Goal: Information Seeking & Learning: Learn about a topic

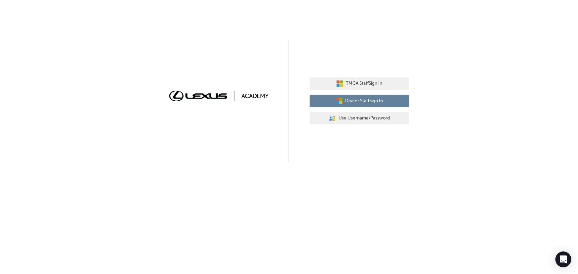
click at [383, 98] on span "Dealer Staff Sign In" at bounding box center [364, 101] width 38 height 8
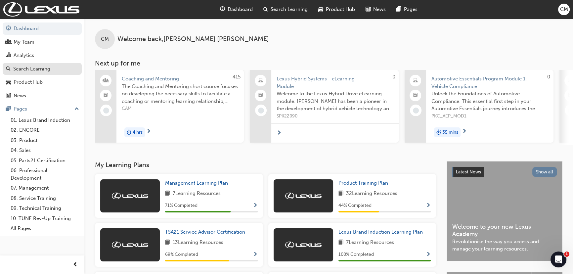
click at [33, 67] on div "Search Learning" at bounding box center [31, 69] width 37 height 8
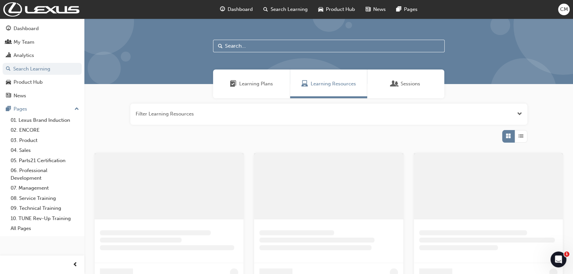
click at [258, 45] on input "text" at bounding box center [329, 46] width 232 height 13
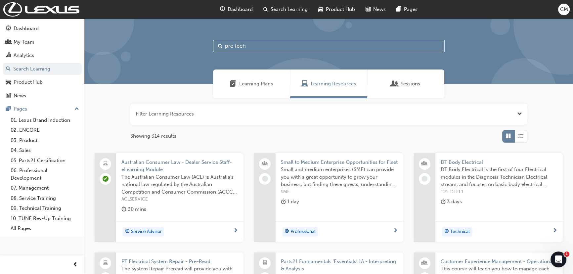
type input "pre tech"
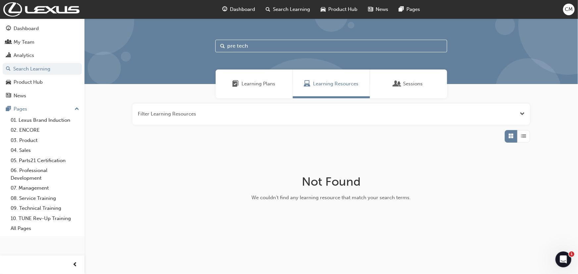
click at [336, 116] on button "button" at bounding box center [330, 114] width 397 height 21
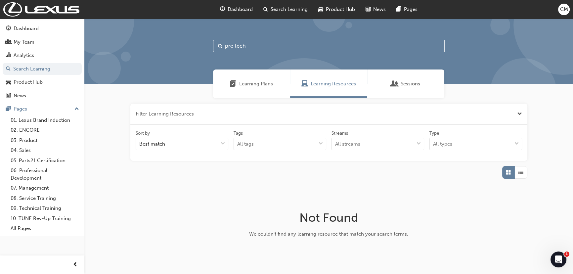
drag, startPoint x: 217, startPoint y: 52, endPoint x: 187, endPoint y: 51, distance: 30.5
click at [195, 52] on div "pre tech" at bounding box center [328, 52] width 489 height 66
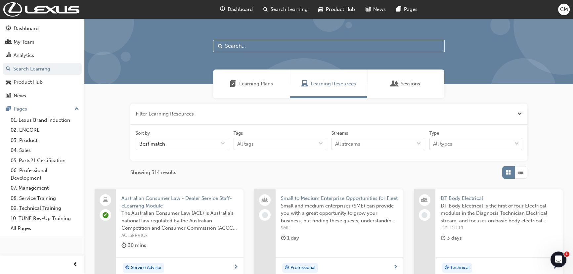
click at [252, 86] on span "Learning Plans" at bounding box center [256, 84] width 34 height 8
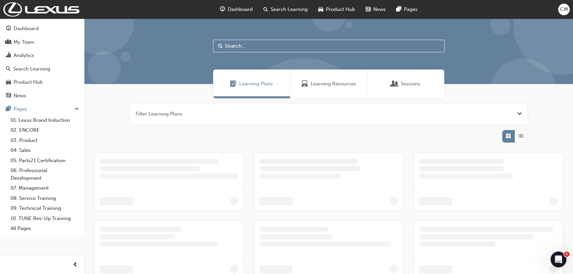
click at [199, 116] on button "button" at bounding box center [328, 114] width 397 height 21
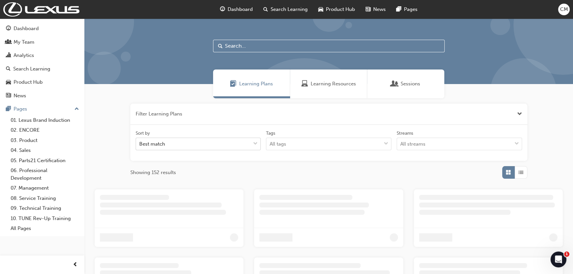
click at [196, 143] on div "Best match" at bounding box center [193, 144] width 115 height 12
click at [140, 143] on input "Sort by Best match" at bounding box center [139, 144] width 1 height 6
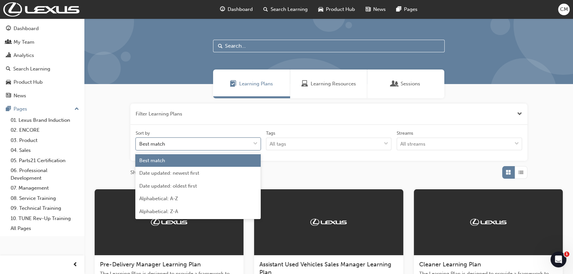
click at [198, 120] on button "button" at bounding box center [328, 114] width 397 height 21
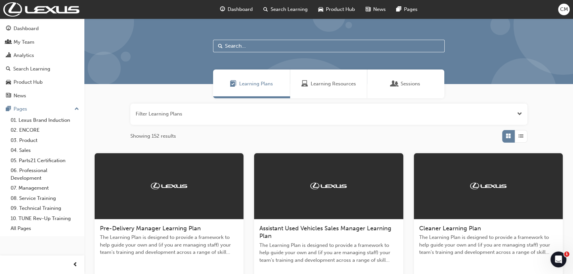
click at [277, 44] on input "text" at bounding box center [329, 46] width 232 height 13
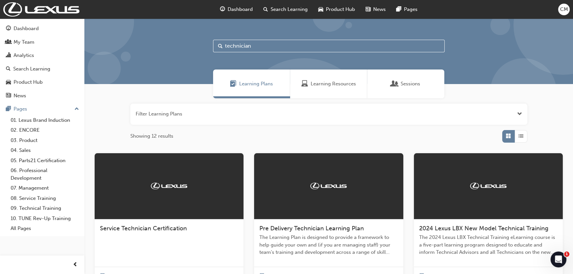
type input "technician"
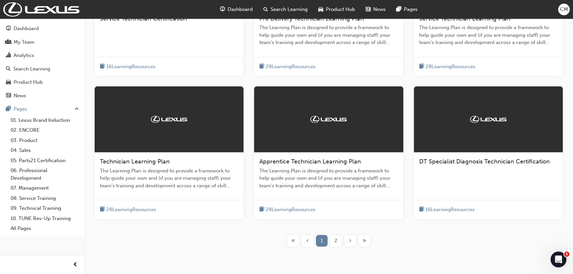
scroll to position [211, 0]
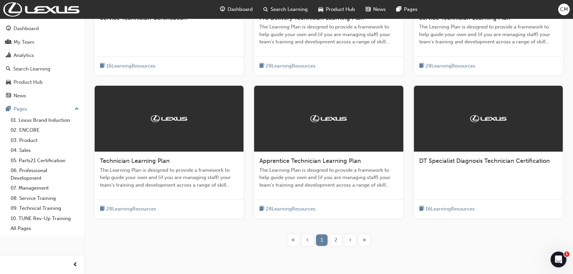
click at [142, 160] on span "Technician Learning Plan" at bounding box center [135, 160] width 70 height 7
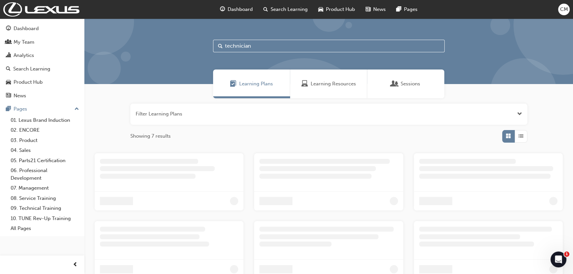
scroll to position [58, 0]
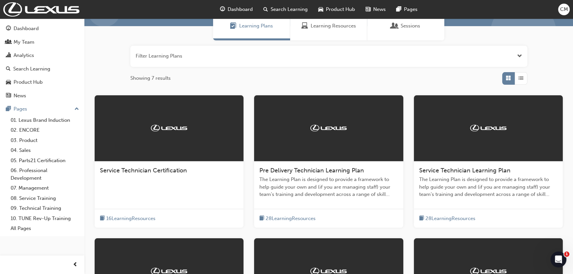
click at [192, 56] on button "button" at bounding box center [328, 56] width 397 height 21
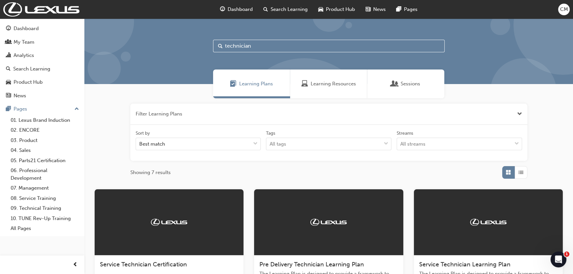
drag, startPoint x: 330, startPoint y: 81, endPoint x: 309, endPoint y: 70, distance: 23.9
click at [330, 82] on span "Learning Resources" at bounding box center [333, 84] width 45 height 8
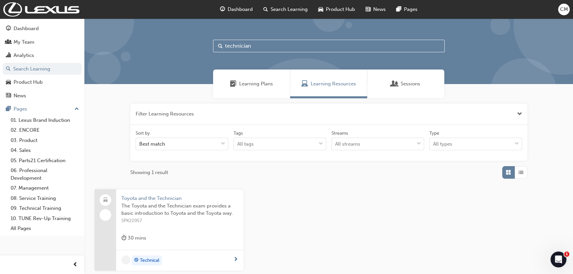
click at [170, 48] on div "technician" at bounding box center [328, 52] width 489 height 66
type input "petrol"
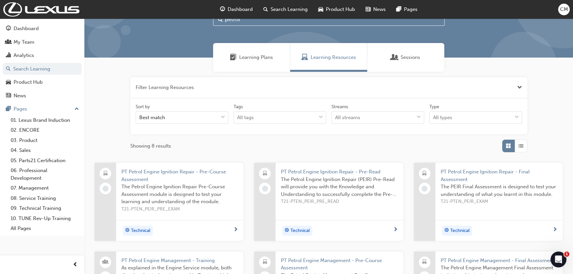
scroll to position [60, 0]
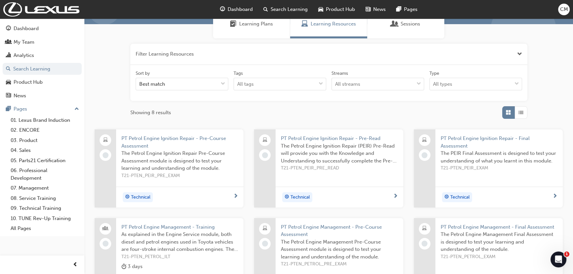
click at [143, 146] on span "PT Petrol Engine Ignition Repair - Pre-Course Assessment" at bounding box center [179, 142] width 117 height 15
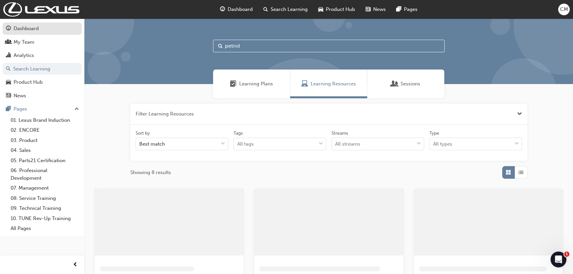
scroll to position [60, 0]
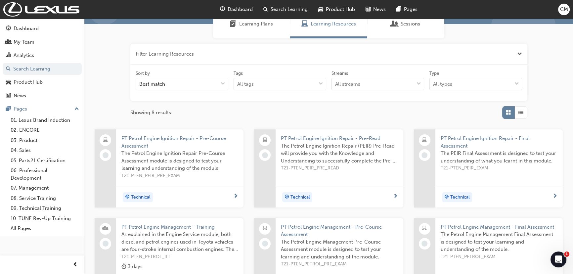
click at [331, 137] on span "PT Petrol Engine Ignition Repair - Pre-Read" at bounding box center [339, 139] width 117 height 8
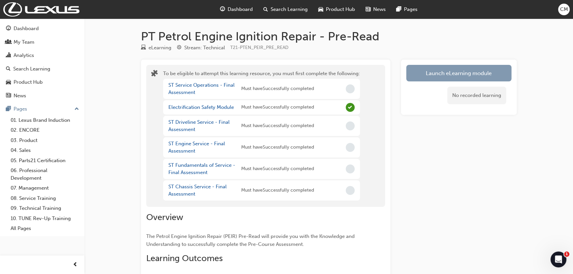
click at [440, 76] on button "Launch eLearning module" at bounding box center [458, 73] width 105 height 17
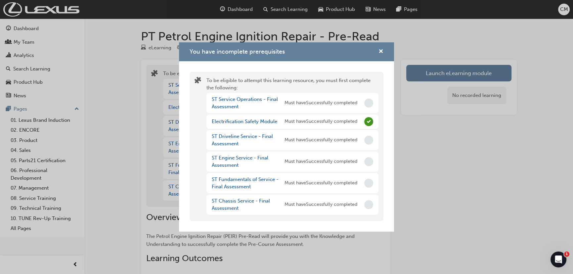
drag, startPoint x: 262, startPoint y: 106, endPoint x: 258, endPoint y: 104, distance: 4.9
click at [258, 104] on div "ST Service Operations - Final Assessment" at bounding box center [248, 103] width 73 height 15
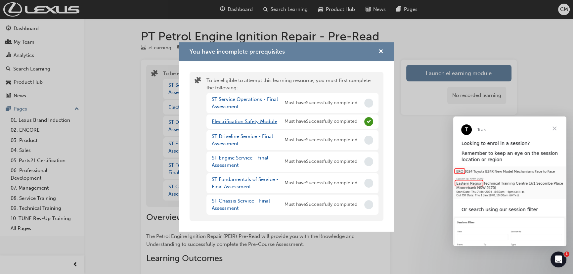
click at [250, 121] on link "Electrification Safety Module" at bounding box center [245, 121] width 66 height 6
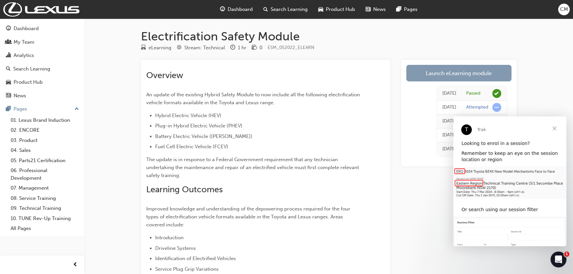
click at [440, 76] on link "Launch eLearning module" at bounding box center [458, 73] width 105 height 17
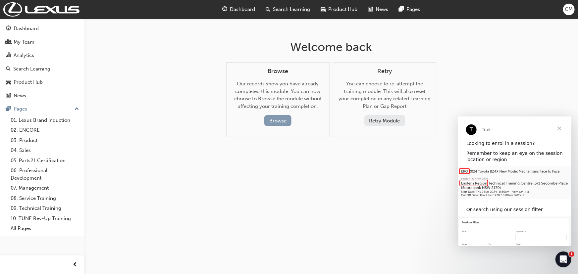
click at [284, 119] on button "Browse" at bounding box center [277, 120] width 27 height 11
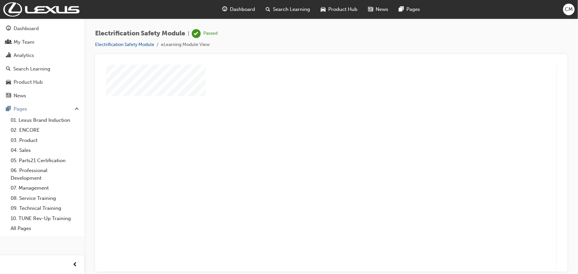
scroll to position [41, 0]
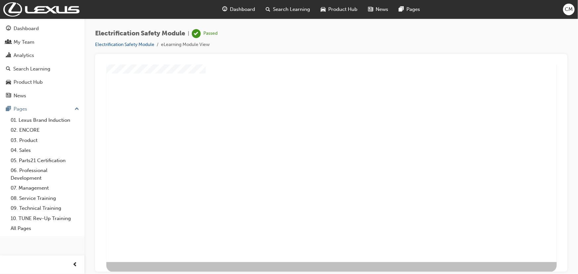
click at [312, 108] on div "play" at bounding box center [312, 108] width 0 height 0
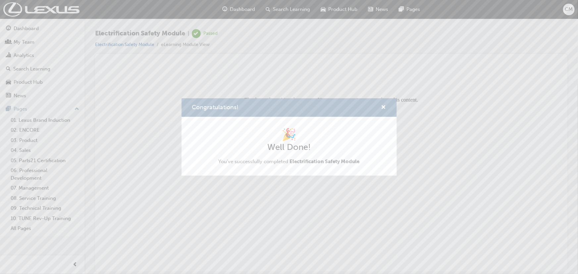
scroll to position [0, 0]
click at [386, 106] on div "Congratulations!" at bounding box center [288, 107] width 215 height 19
click at [379, 107] on div "Congratulations!" at bounding box center [381, 108] width 10 height 8
click at [381, 107] on button "Congratulations!" at bounding box center [383, 108] width 5 height 8
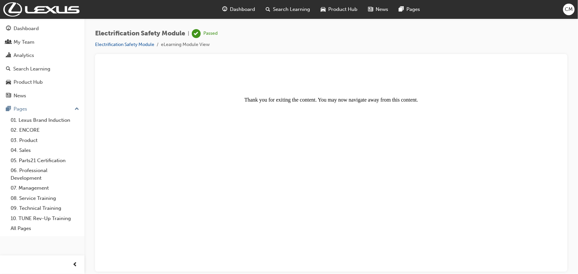
click at [262, 173] on body "Thank you for exiting the content. You may now navigate away from this content." at bounding box center [331, 168] width 456 height 202
